Goal: Task Accomplishment & Management: Manage account settings

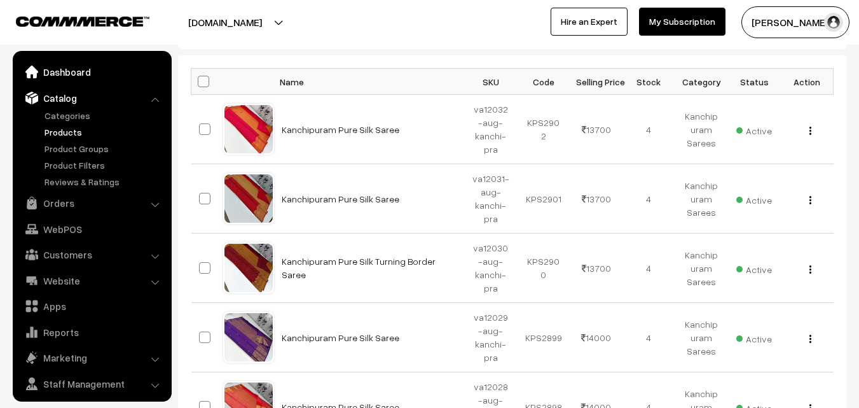
click at [60, 72] on link "Dashboard" at bounding box center [91, 71] width 151 height 23
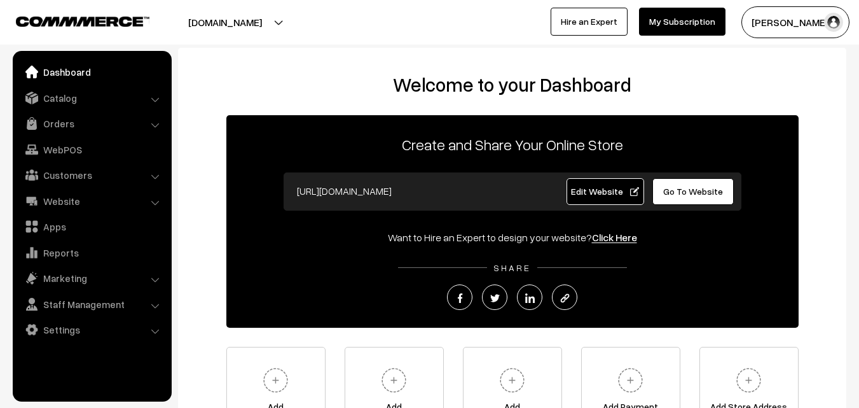
click at [58, 126] on link "Orders" at bounding box center [91, 123] width 151 height 23
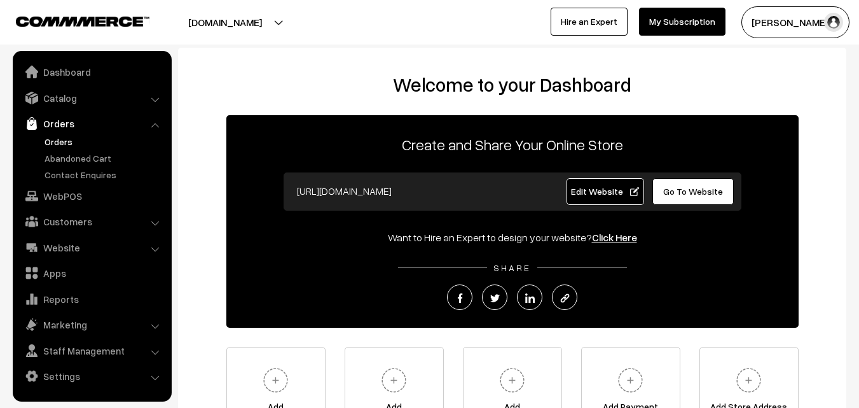
click at [58, 144] on link "Orders" at bounding box center [104, 141] width 126 height 13
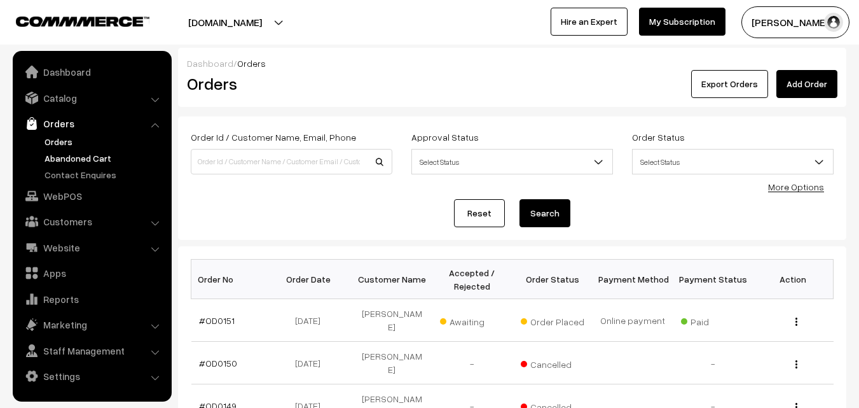
click at [90, 160] on link "Abandoned Cart" at bounding box center [104, 157] width 126 height 13
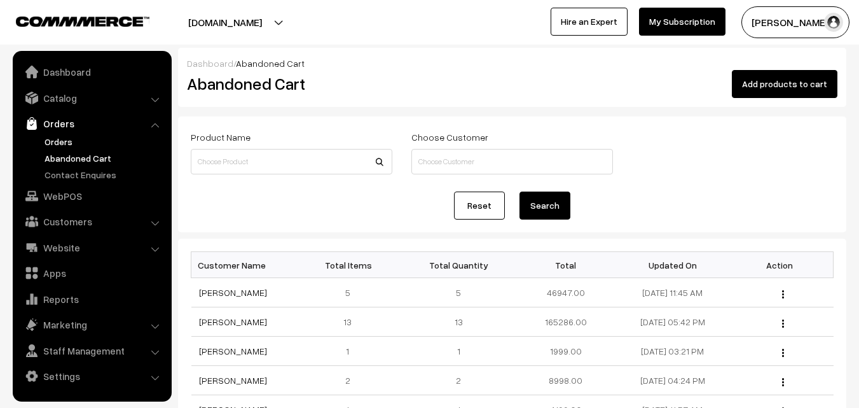
click at [55, 139] on link "Orders" at bounding box center [104, 141] width 126 height 13
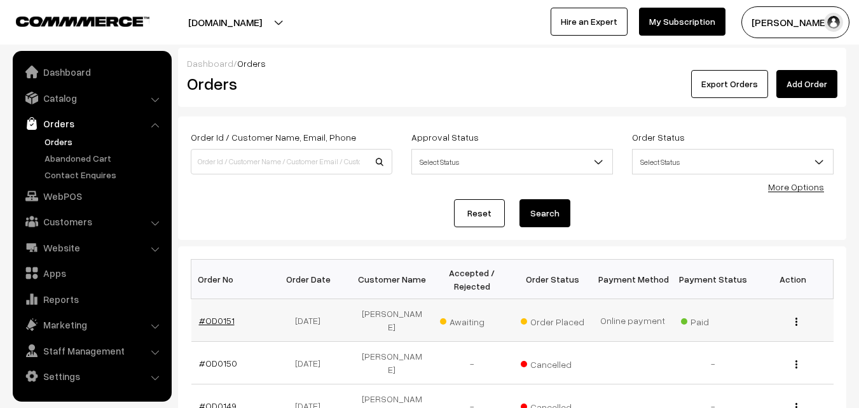
click at [227, 315] on link "#OD0151" at bounding box center [217, 320] width 36 height 11
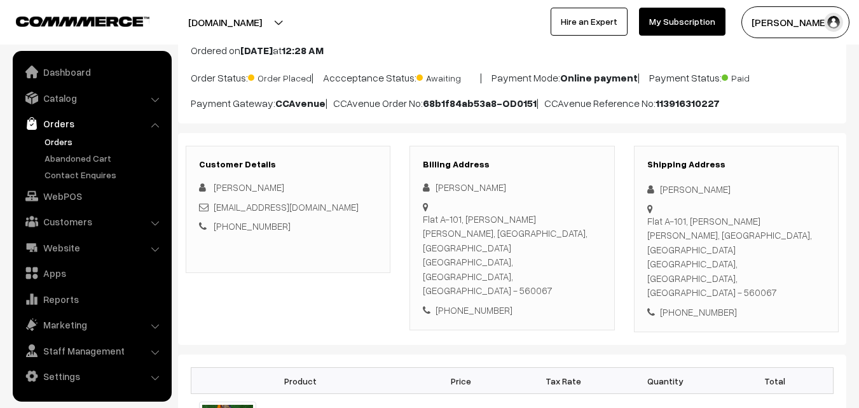
scroll to position [64, 0]
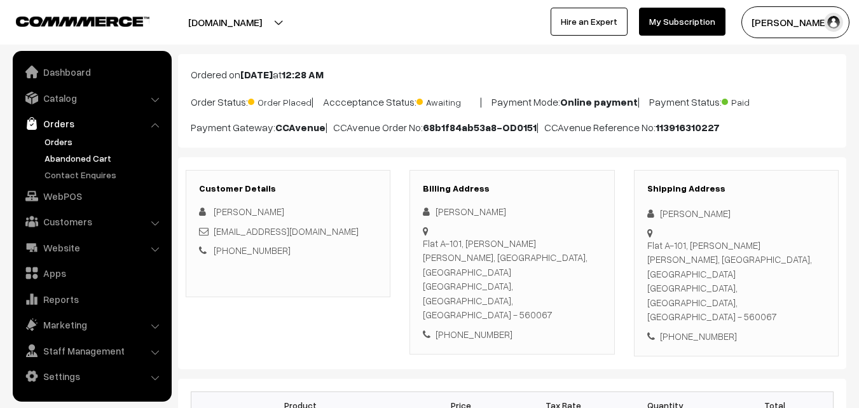
click at [76, 156] on link "Abandoned Cart" at bounding box center [104, 157] width 126 height 13
